Goal: Information Seeking & Learning: Learn about a topic

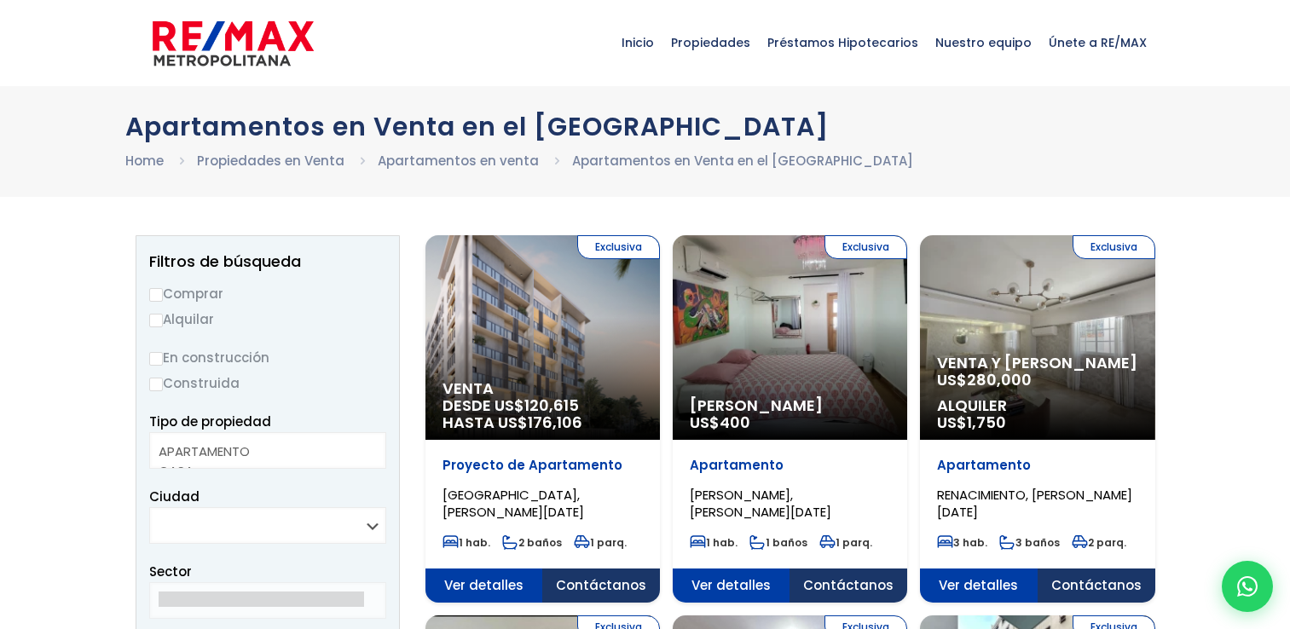
select select
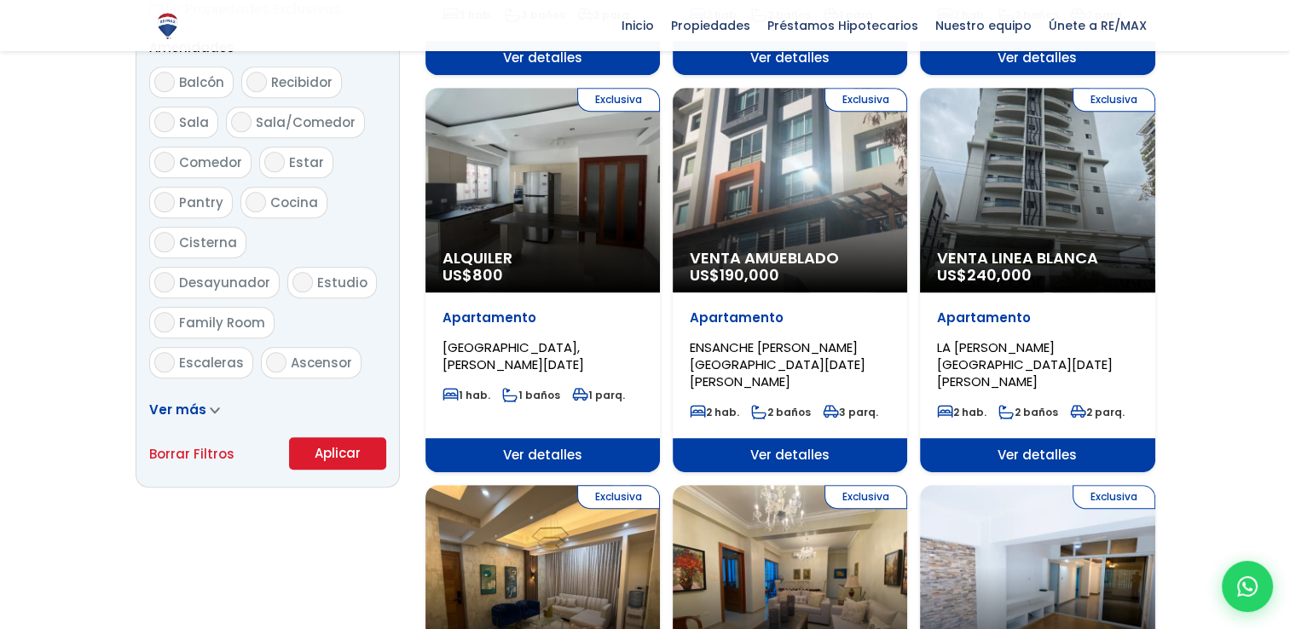
scroll to position [828, 0]
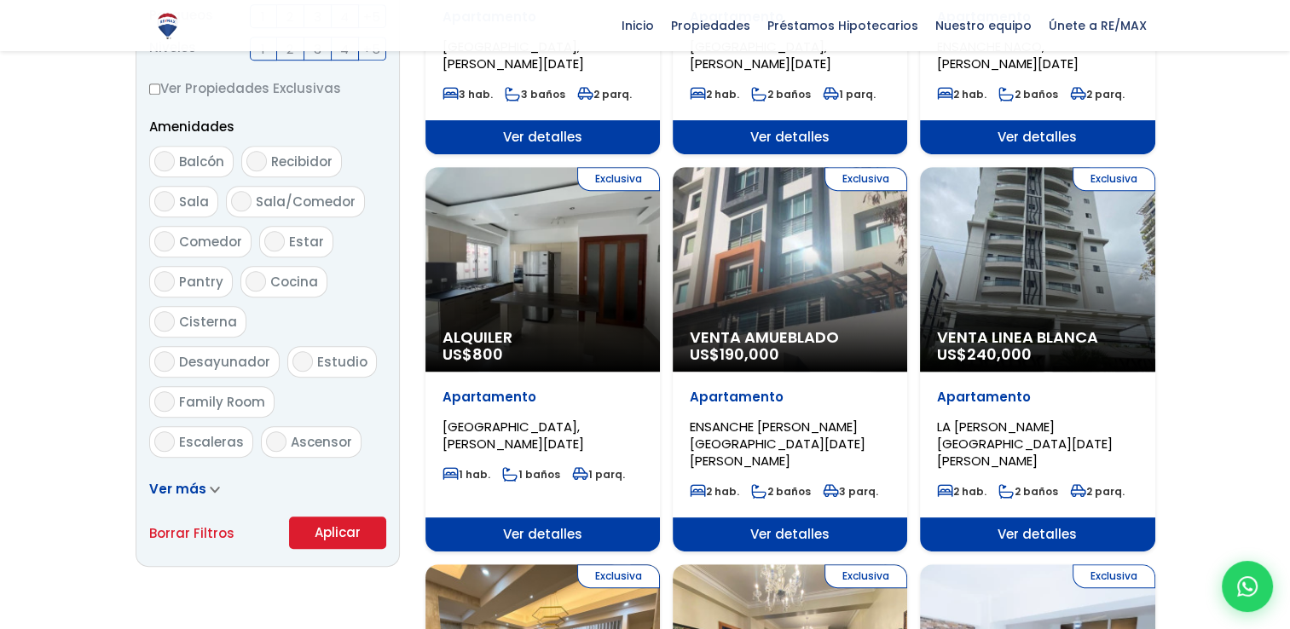
click at [740, 285] on div "Exclusiva Venta Amueblado US$ 190,000" at bounding box center [790, 269] width 234 height 205
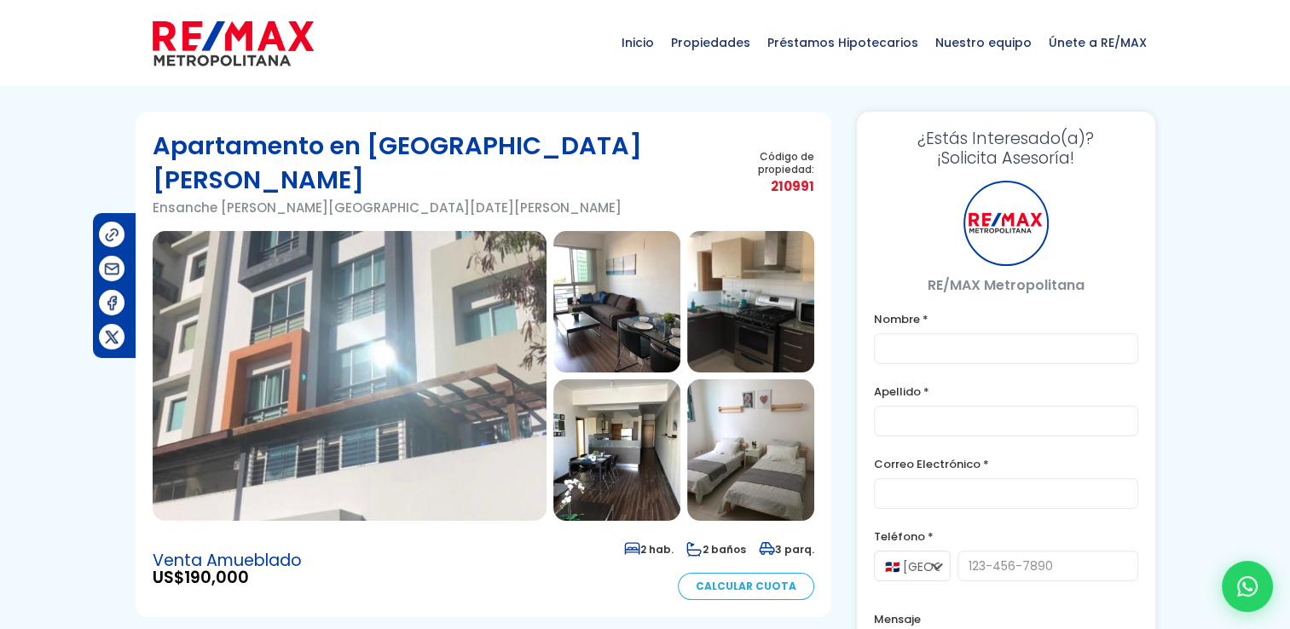
click at [644, 260] on img at bounding box center [616, 302] width 127 height 142
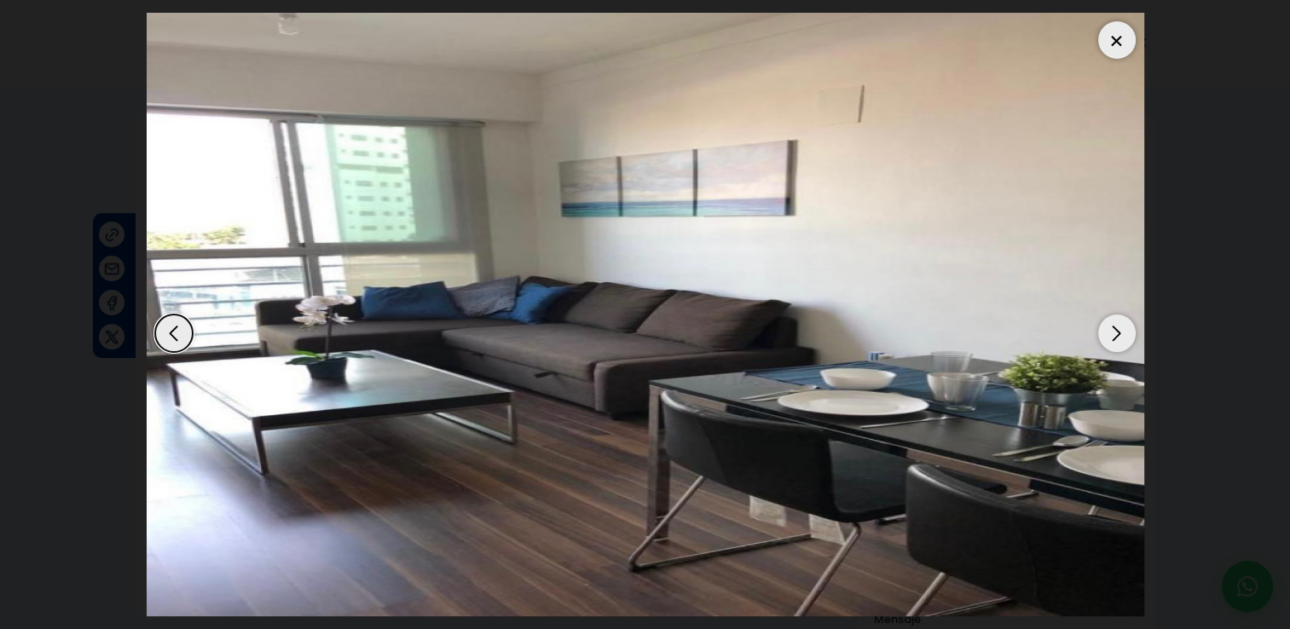
click at [1113, 331] on div "Next slide" at bounding box center [1117, 334] width 38 height 38
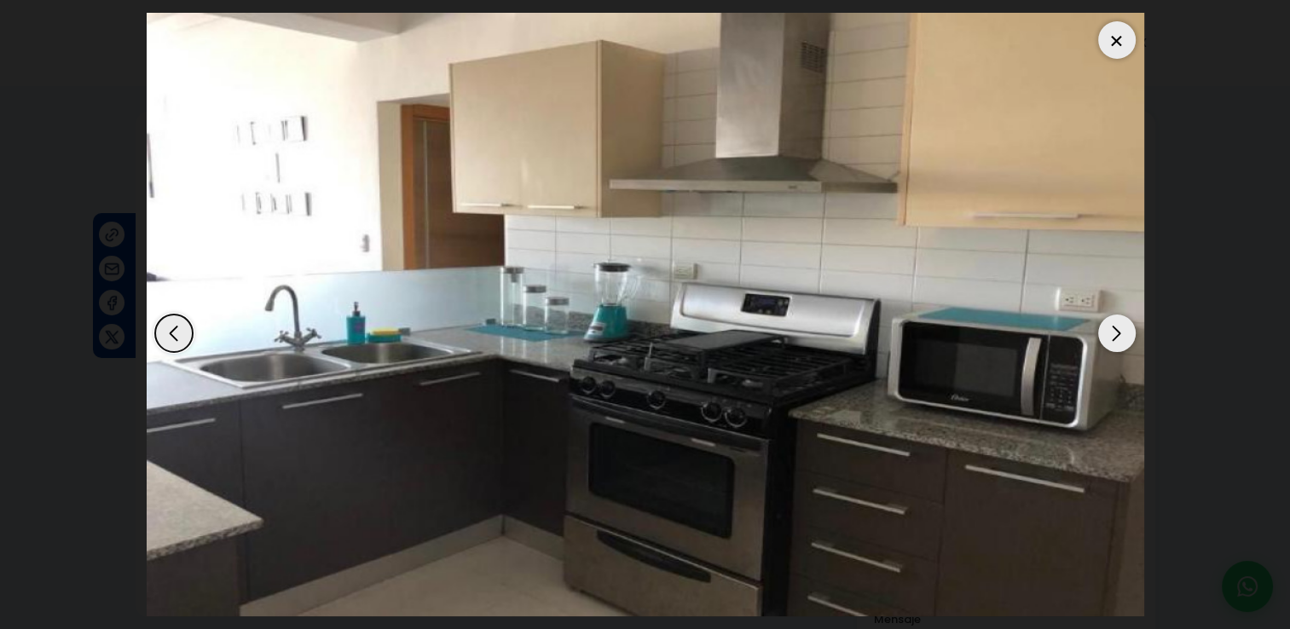
click at [1113, 331] on div "Next slide" at bounding box center [1117, 334] width 38 height 38
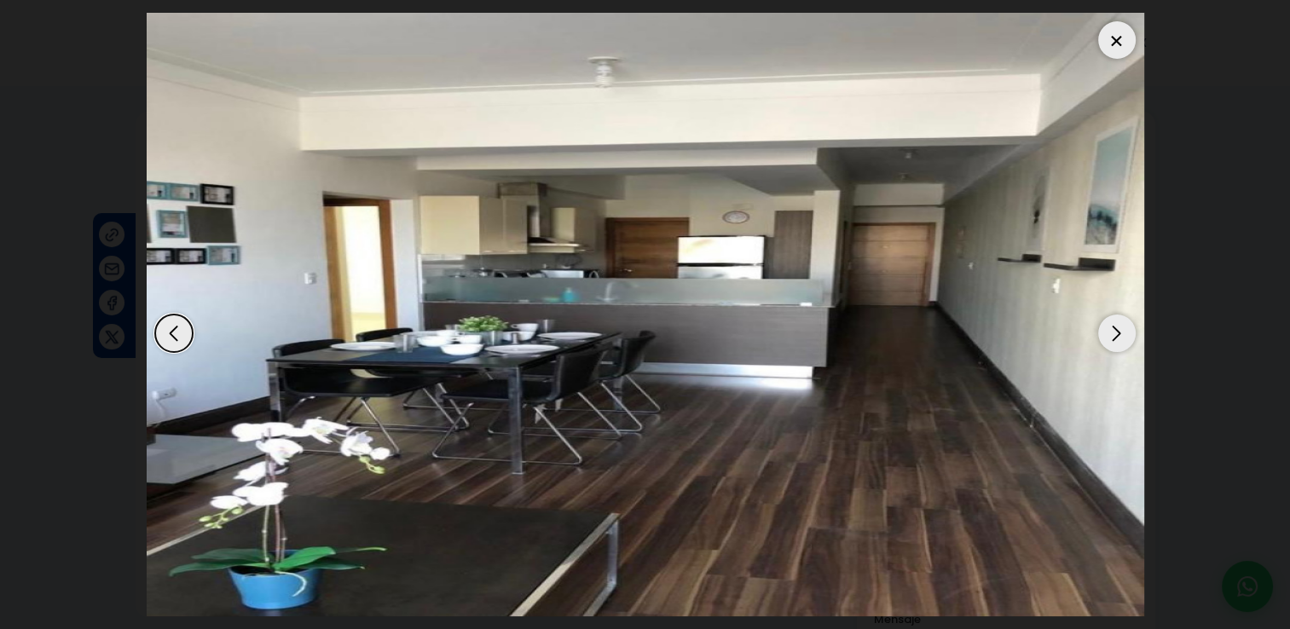
click at [1113, 331] on div "Next slide" at bounding box center [1117, 334] width 38 height 38
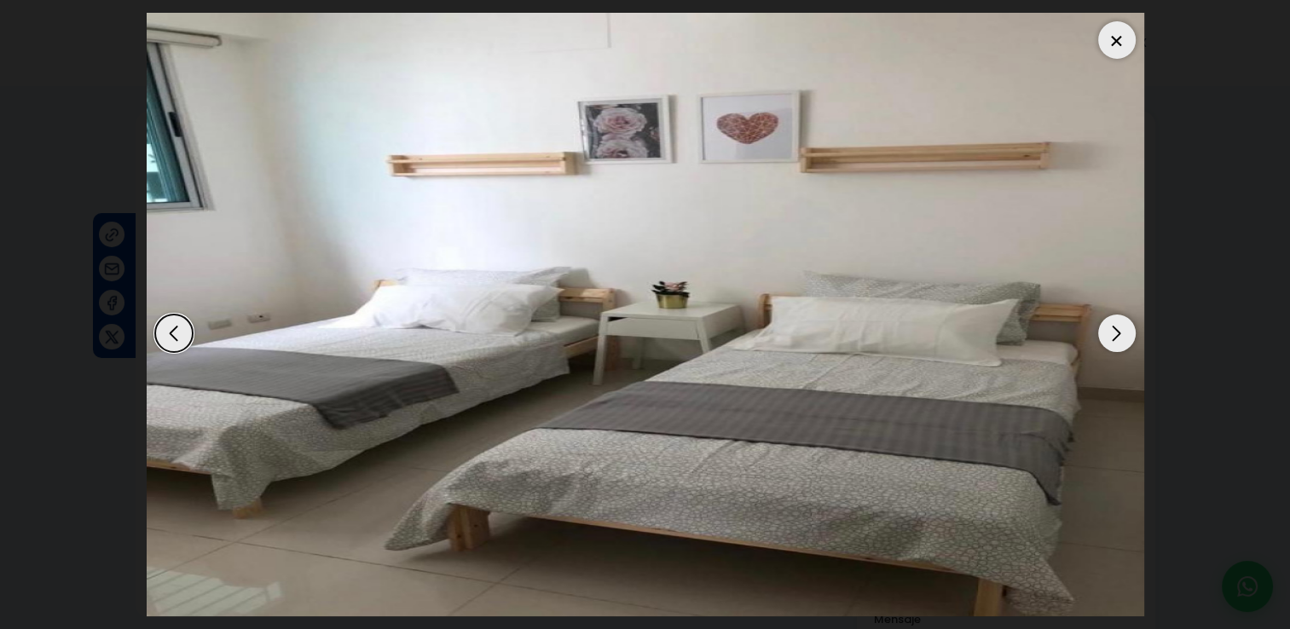
click at [1113, 331] on div "Next slide" at bounding box center [1117, 334] width 38 height 38
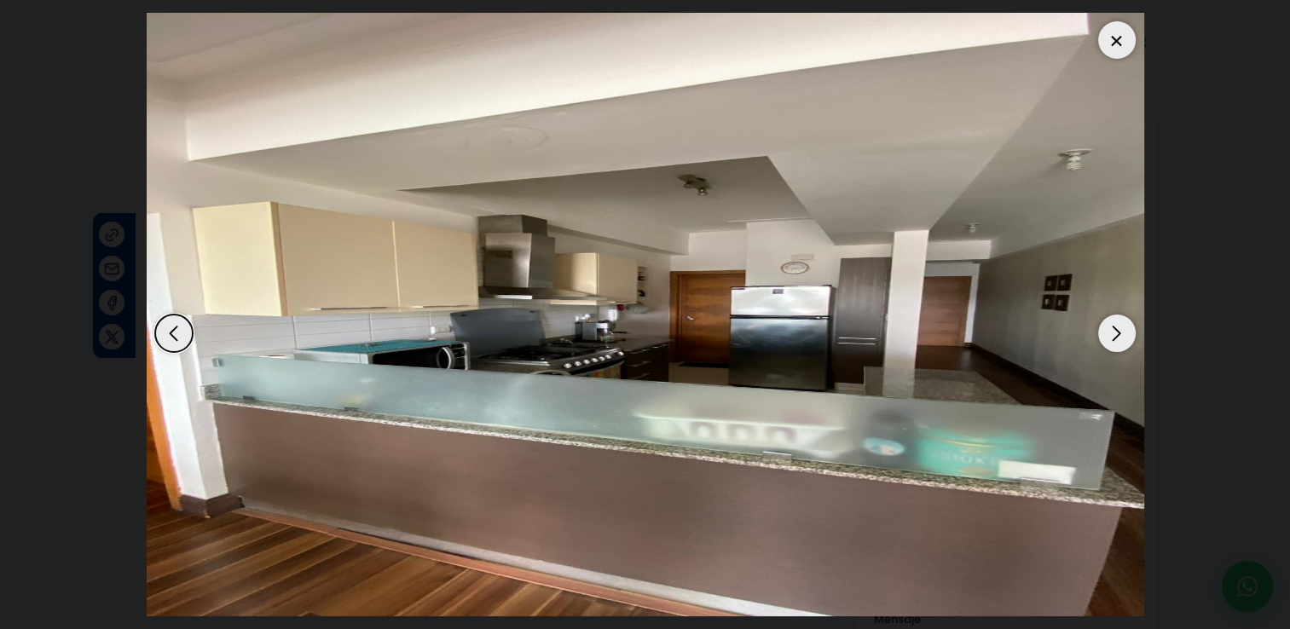
click at [1113, 331] on div "Next slide" at bounding box center [1117, 334] width 38 height 38
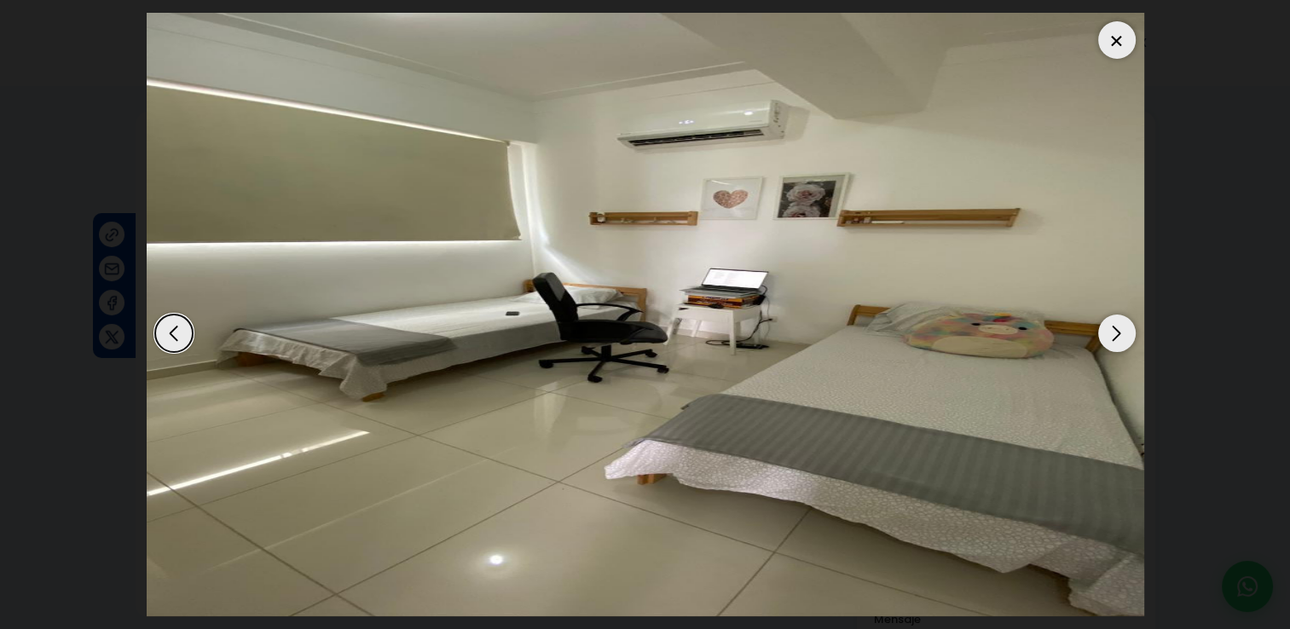
click at [1117, 32] on div at bounding box center [1117, 40] width 38 height 38
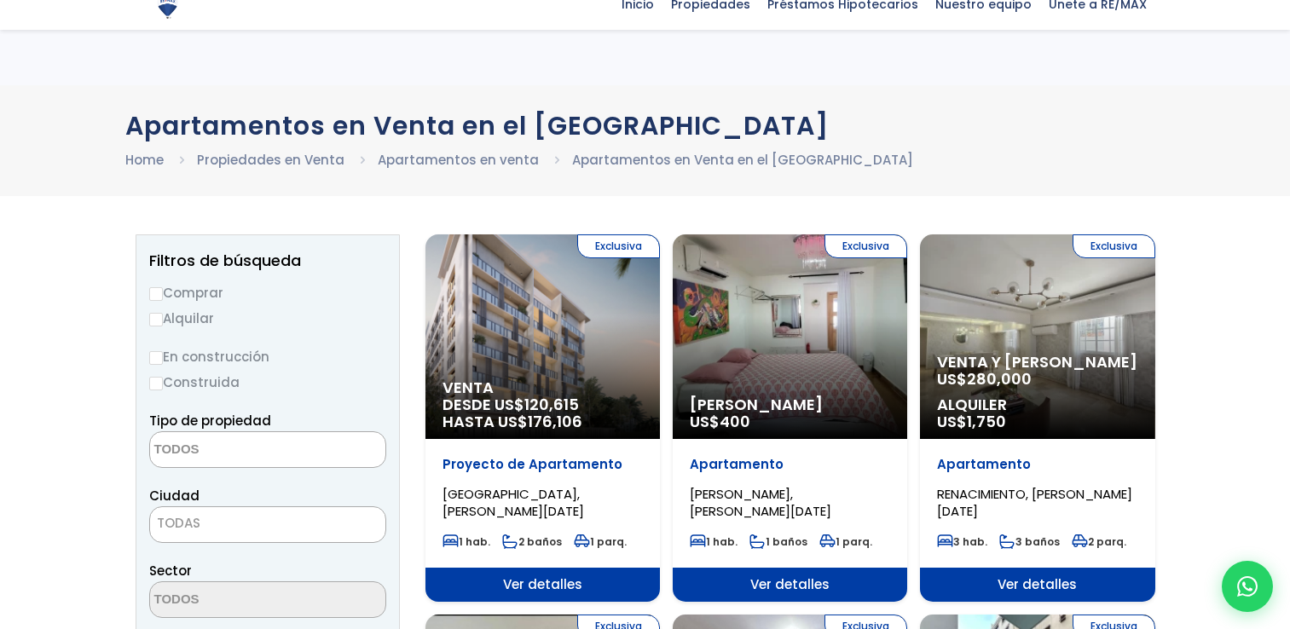
select select
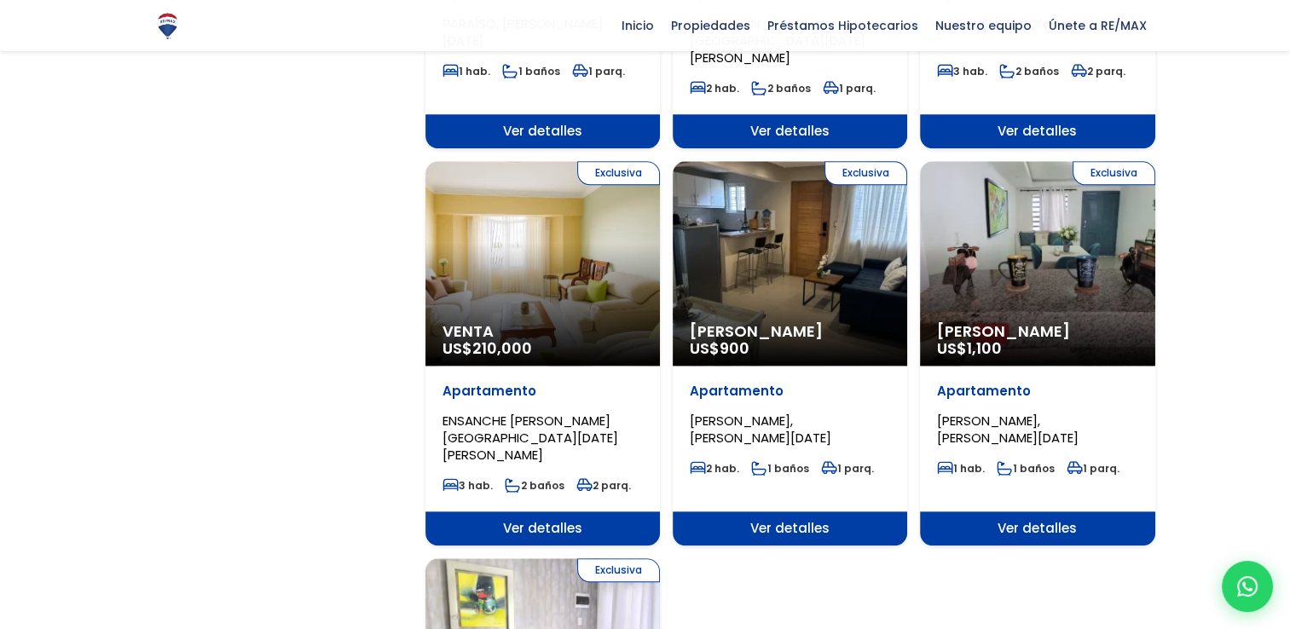
scroll to position [1599, 0]
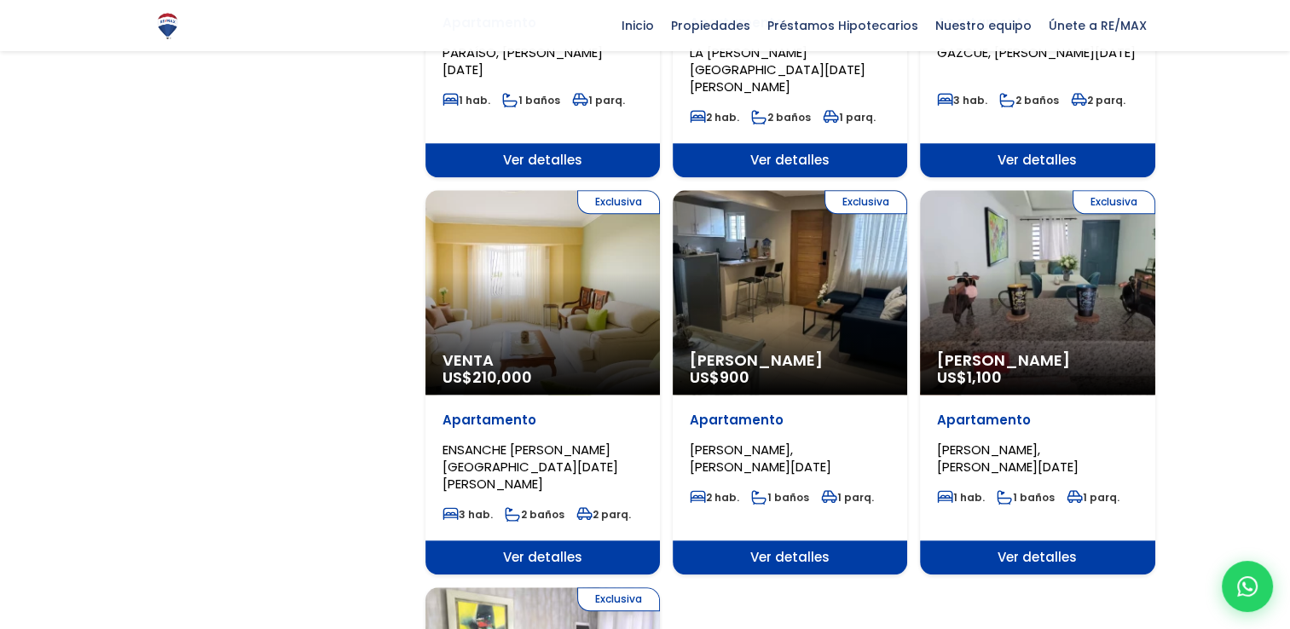
click at [546, 246] on div "Exclusiva Venta US$ 210,000" at bounding box center [542, 292] width 234 height 205
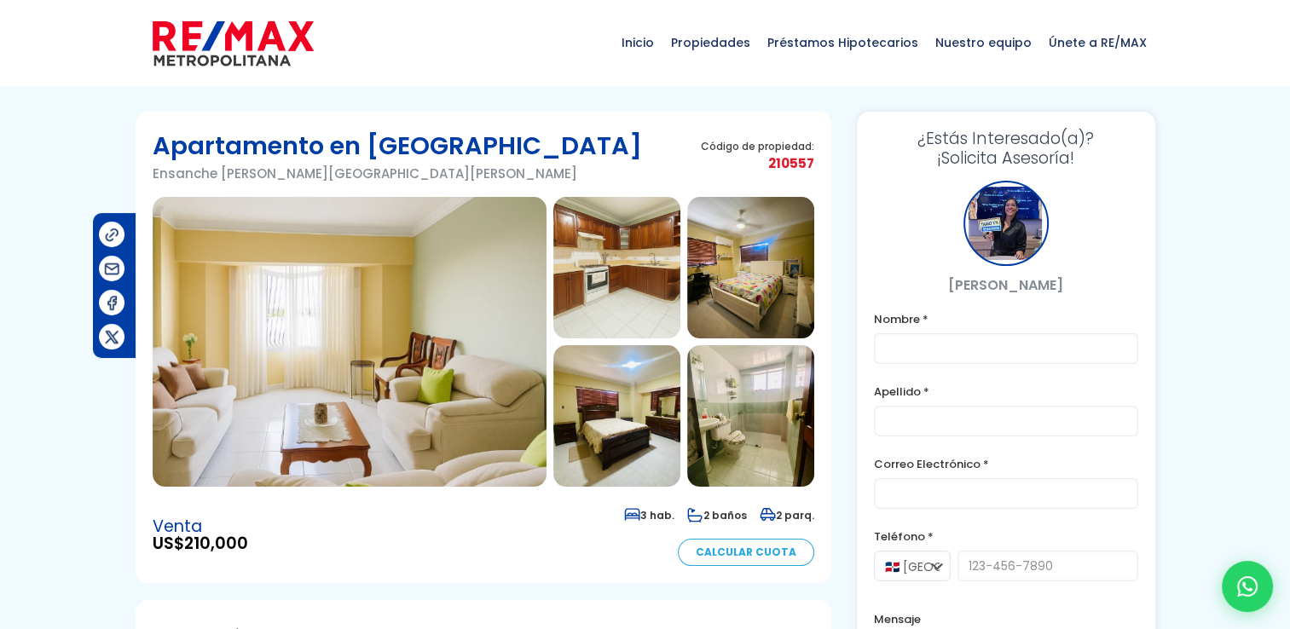
click at [350, 369] on img at bounding box center [350, 342] width 394 height 290
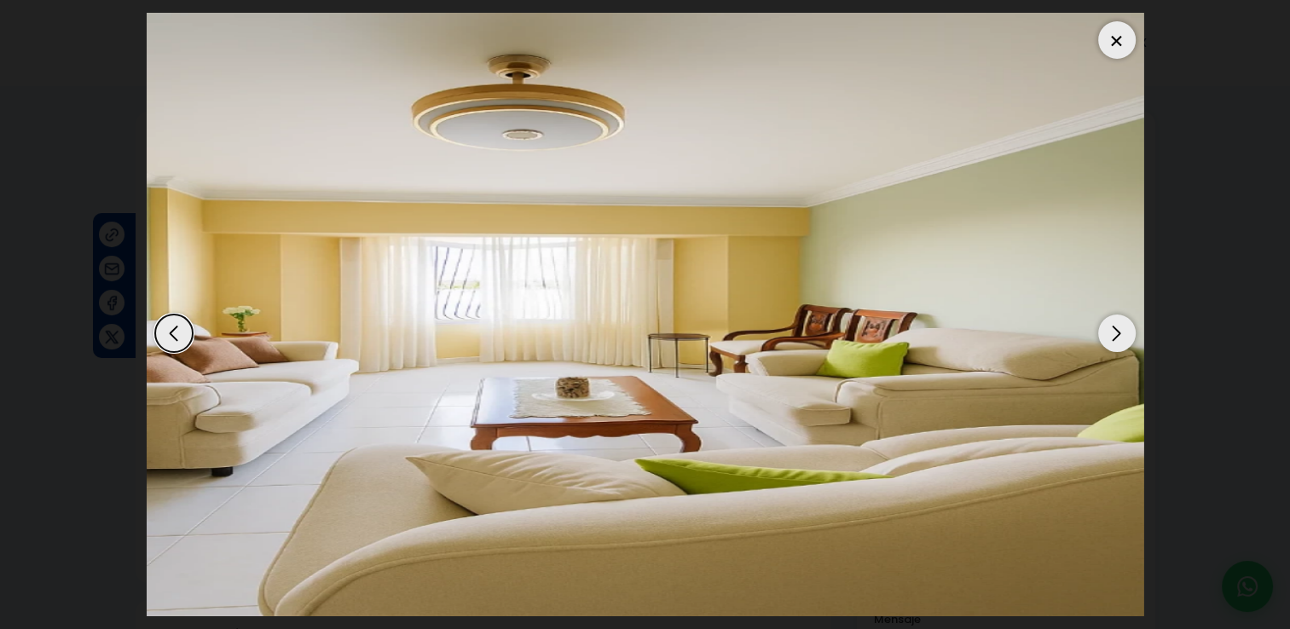
click at [1115, 330] on div "Next slide" at bounding box center [1117, 334] width 38 height 38
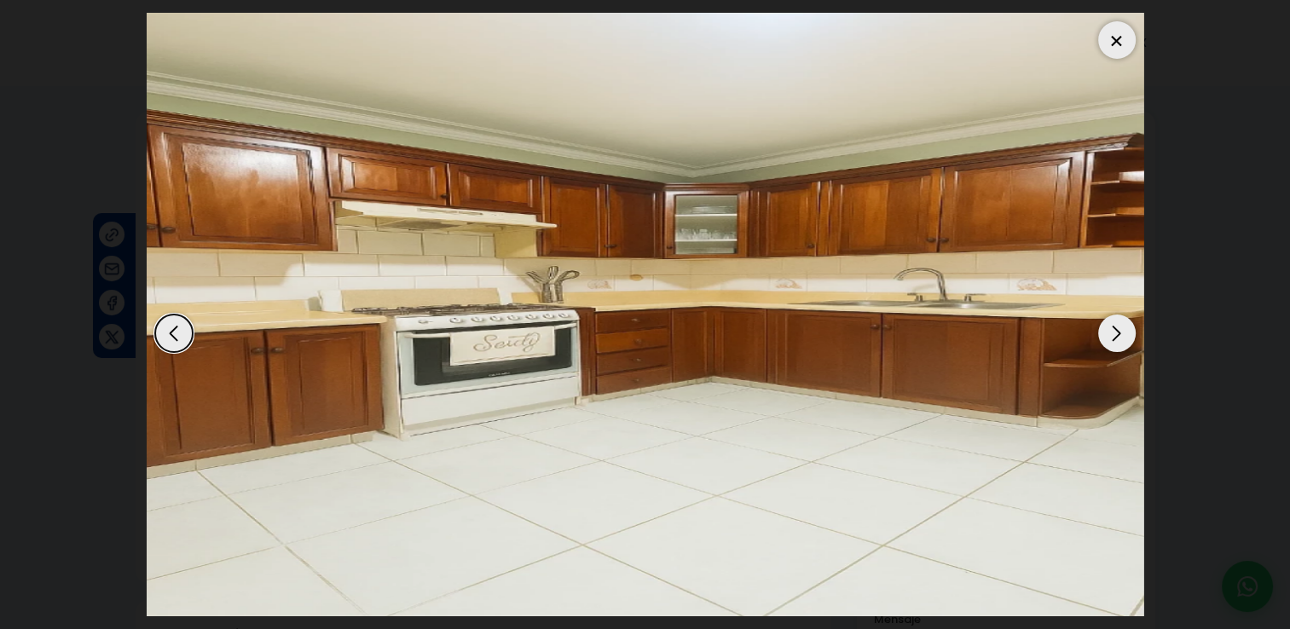
click at [1115, 330] on div "Next slide" at bounding box center [1117, 334] width 38 height 38
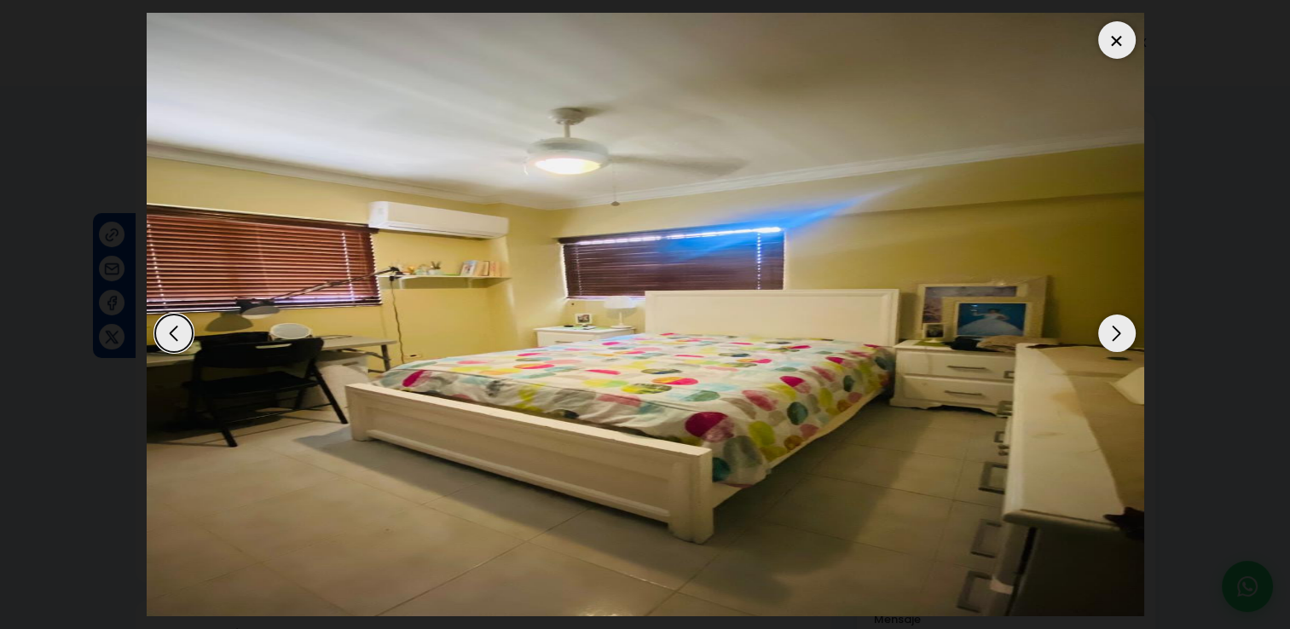
click at [1115, 330] on div "Next slide" at bounding box center [1117, 334] width 38 height 38
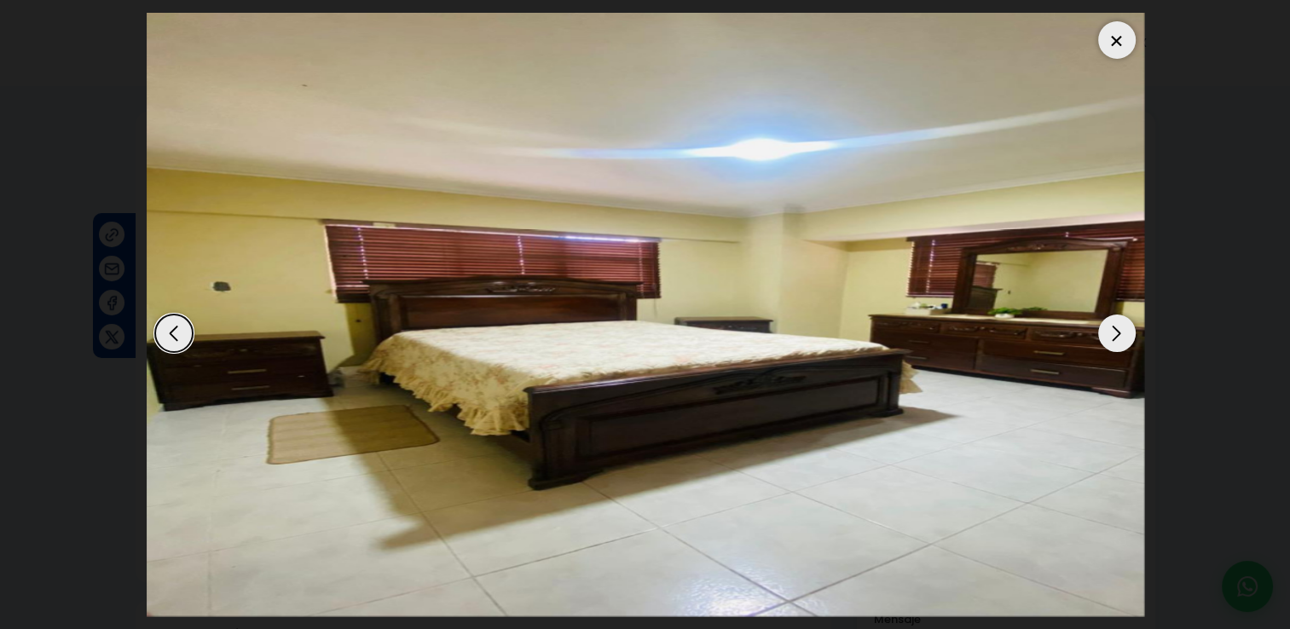
click at [1115, 330] on div "Next slide" at bounding box center [1117, 334] width 38 height 38
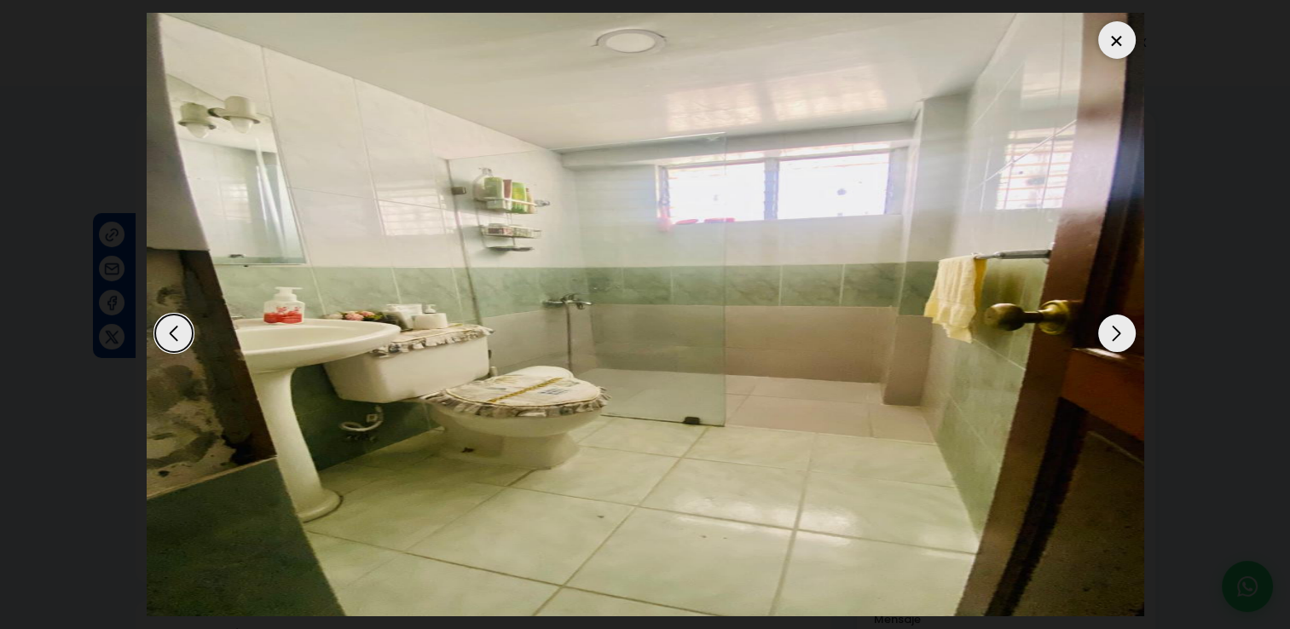
click at [1115, 330] on div "Next slide" at bounding box center [1117, 334] width 38 height 38
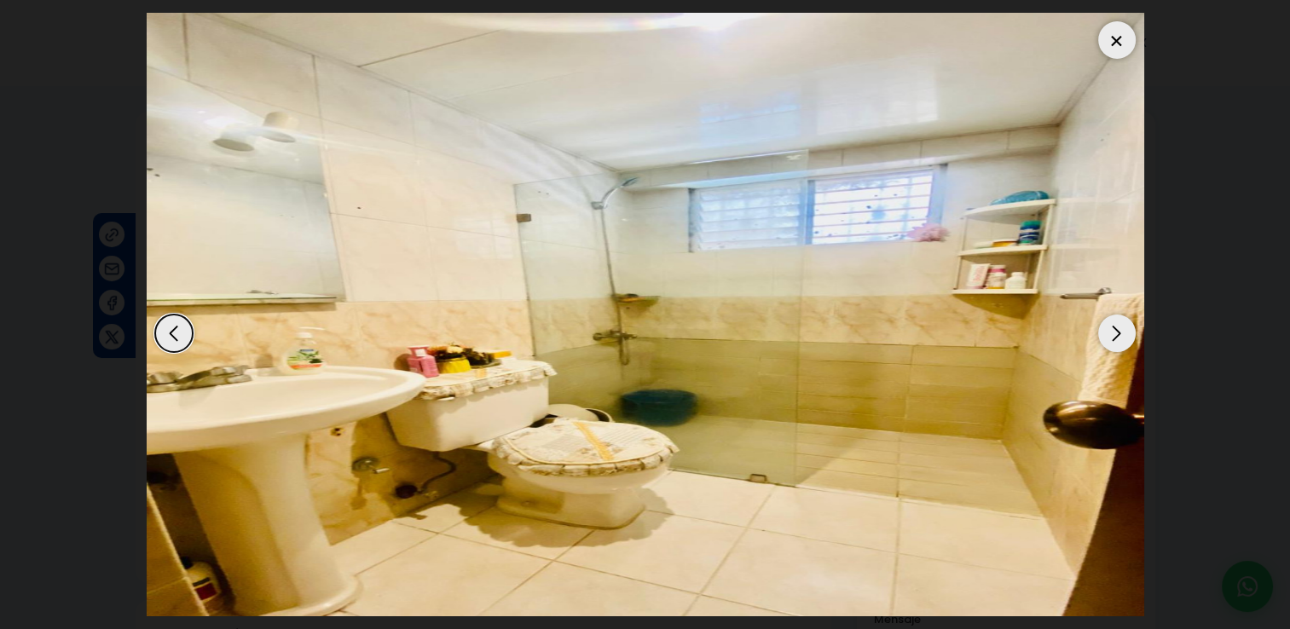
click at [1115, 330] on div "Next slide" at bounding box center [1117, 334] width 38 height 38
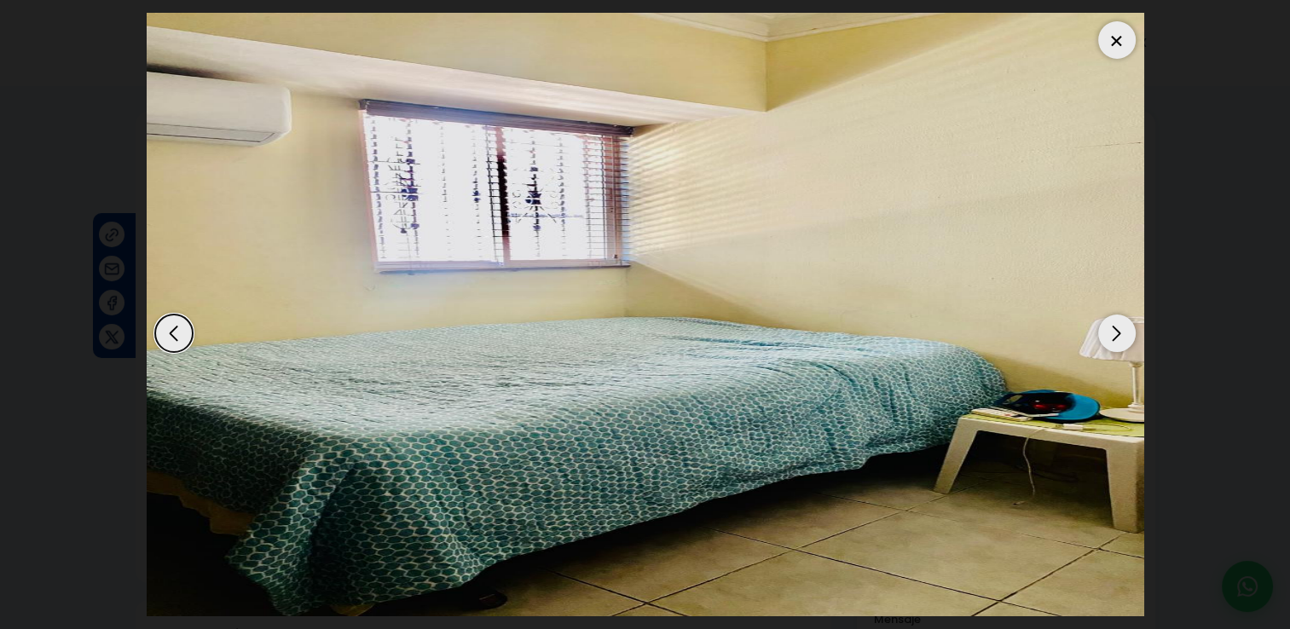
click at [1115, 330] on div "Next slide" at bounding box center [1117, 334] width 38 height 38
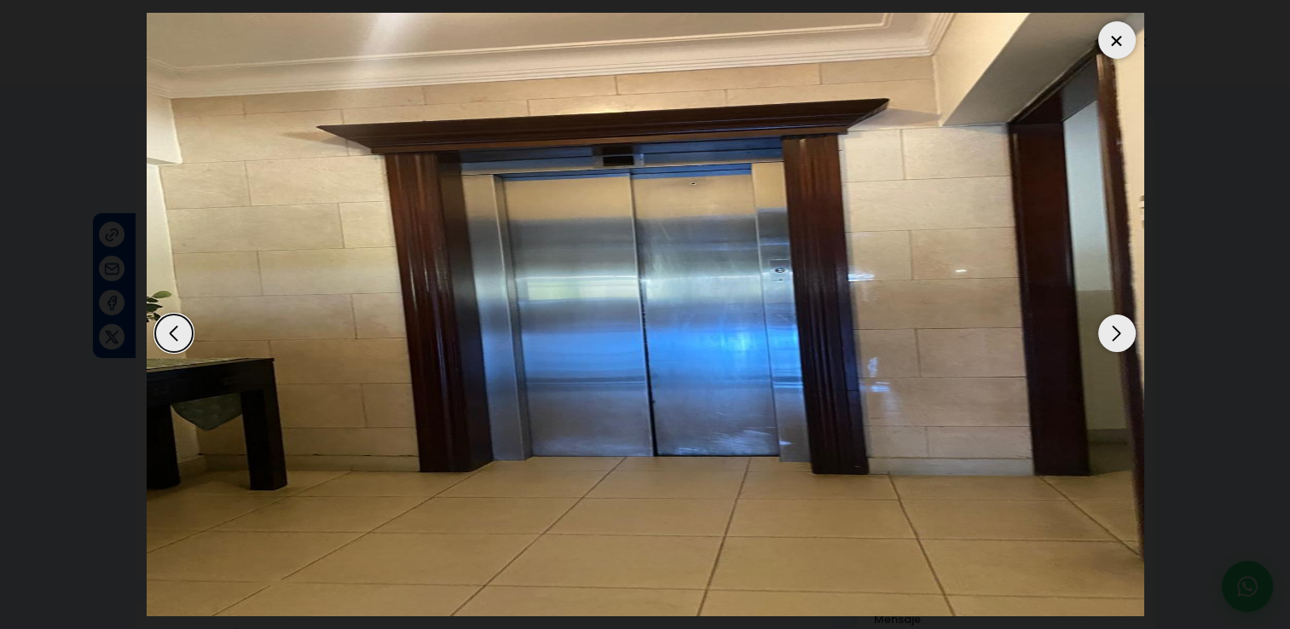
click at [1115, 330] on div "Next slide" at bounding box center [1117, 334] width 38 height 38
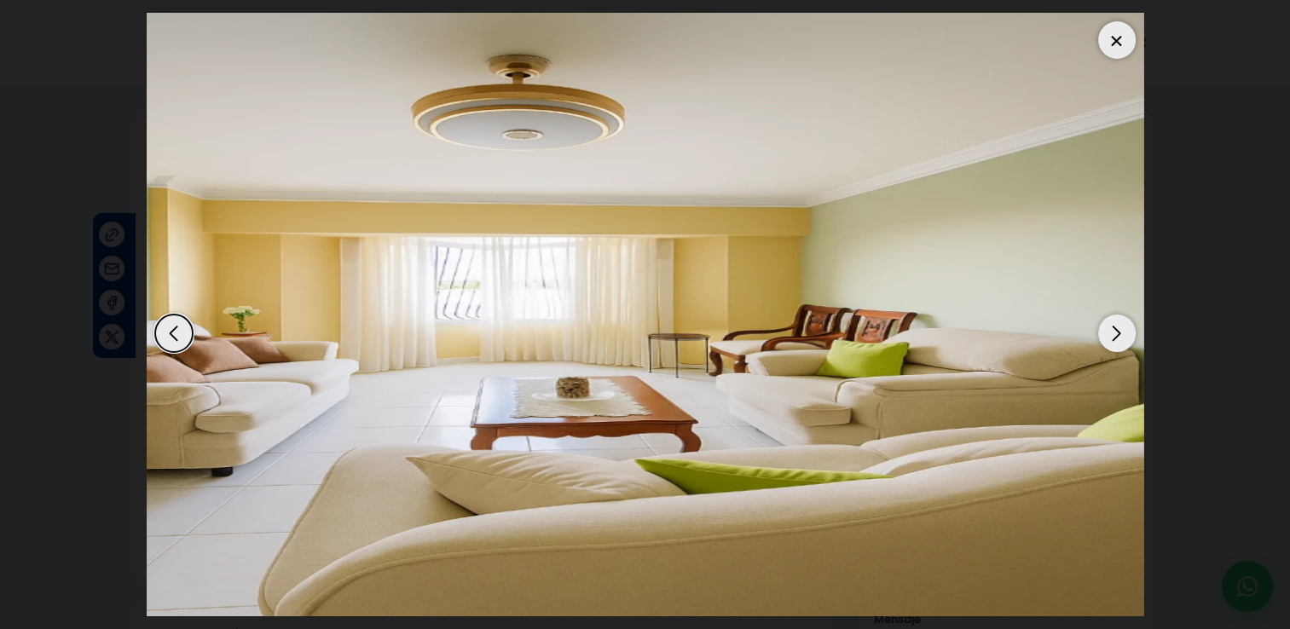
click at [1115, 330] on div "Next slide" at bounding box center [1117, 334] width 38 height 38
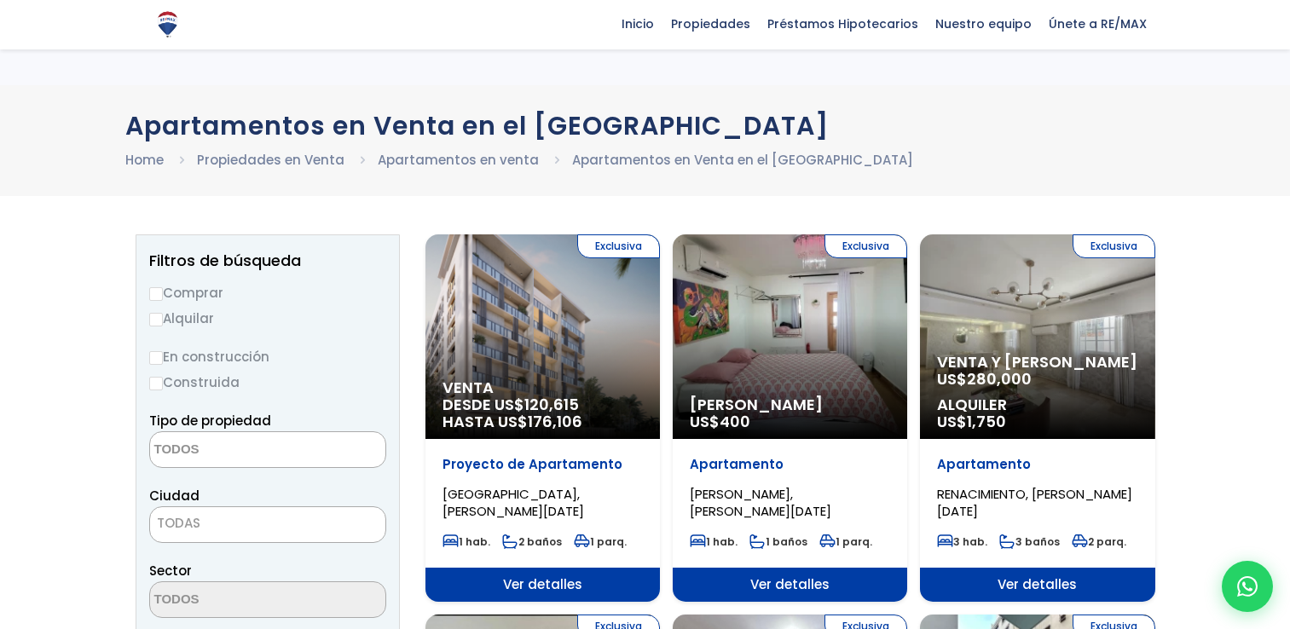
select select
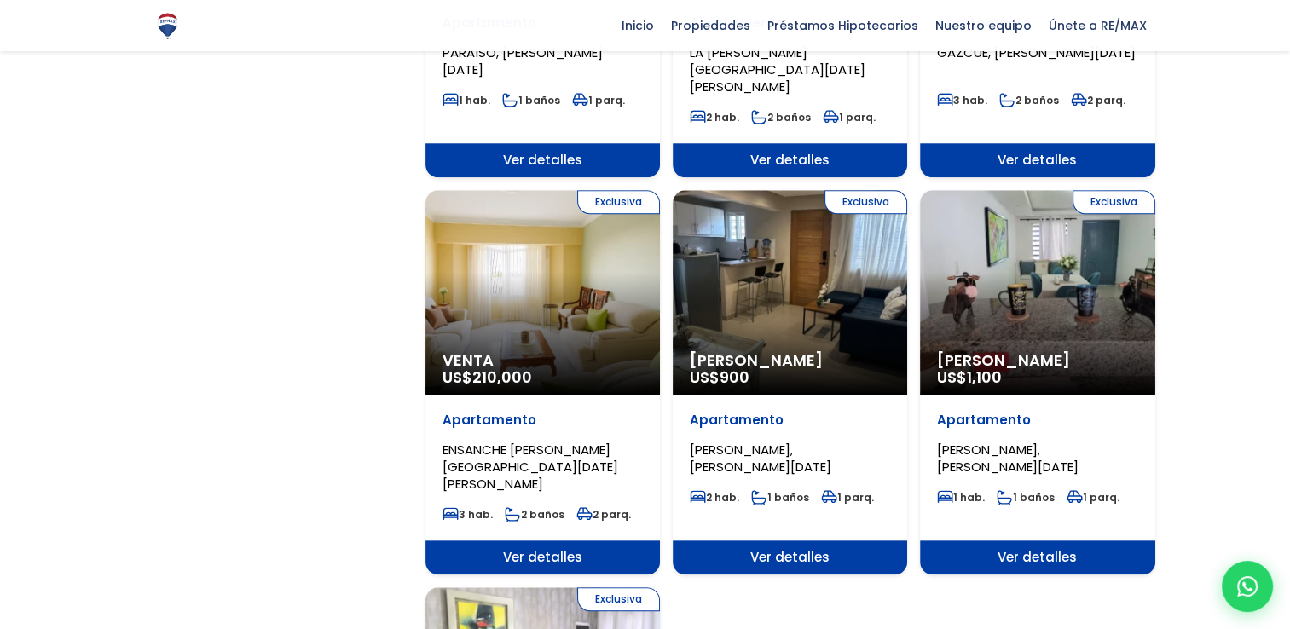
scroll to position [2149, 0]
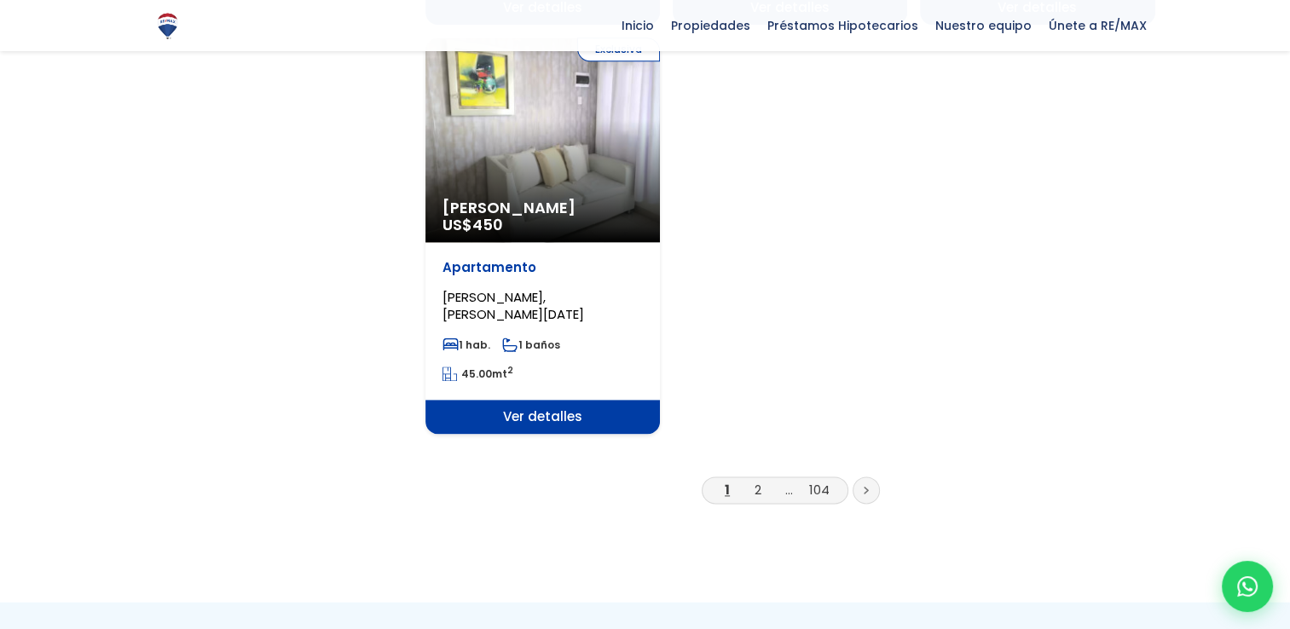
click at [872, 477] on link at bounding box center [866, 490] width 27 height 27
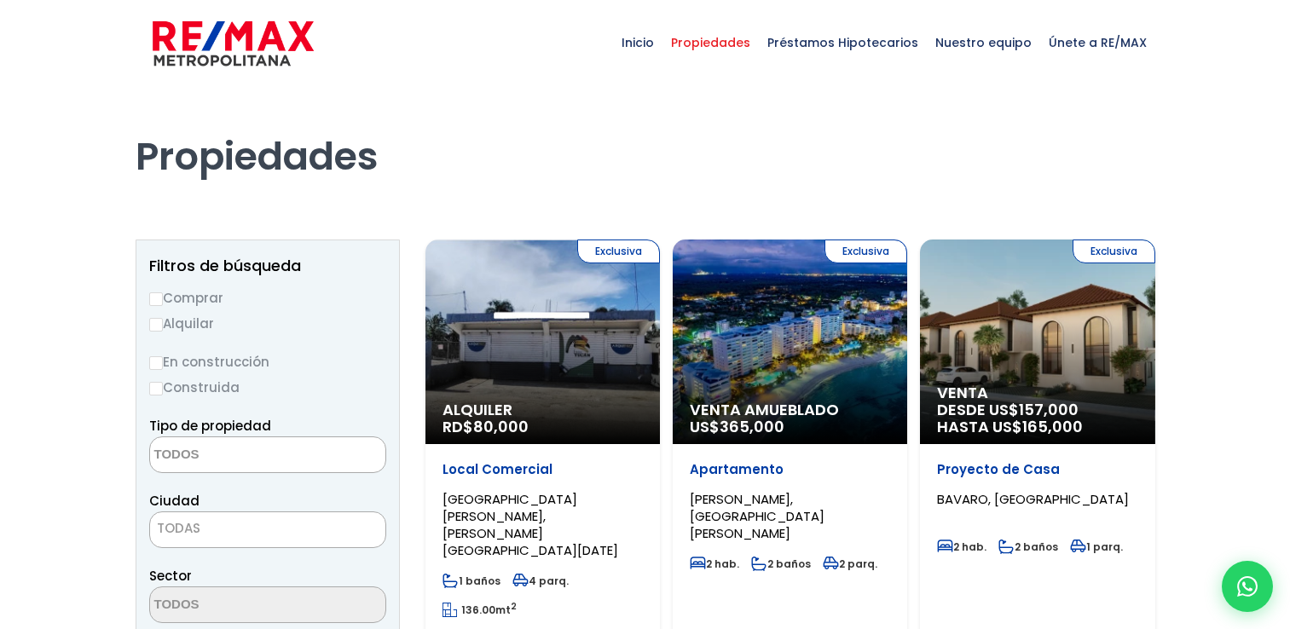
select select
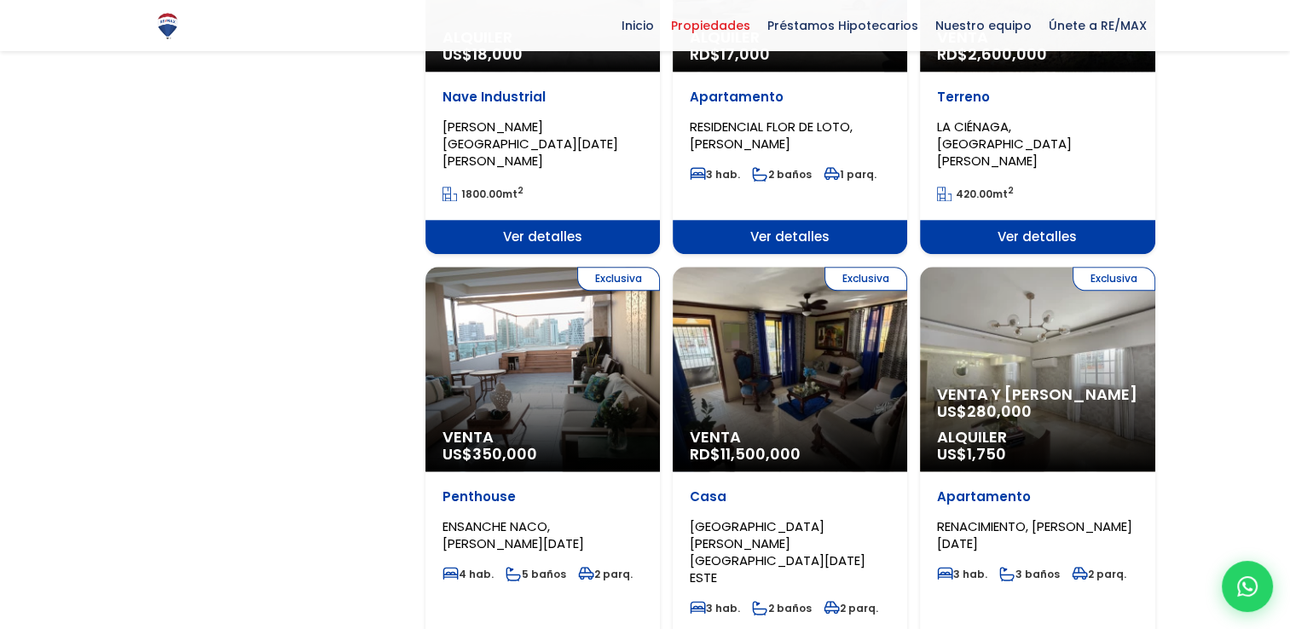
scroll to position [2201, 0]
